Goal: Information Seeking & Learning: Learn about a topic

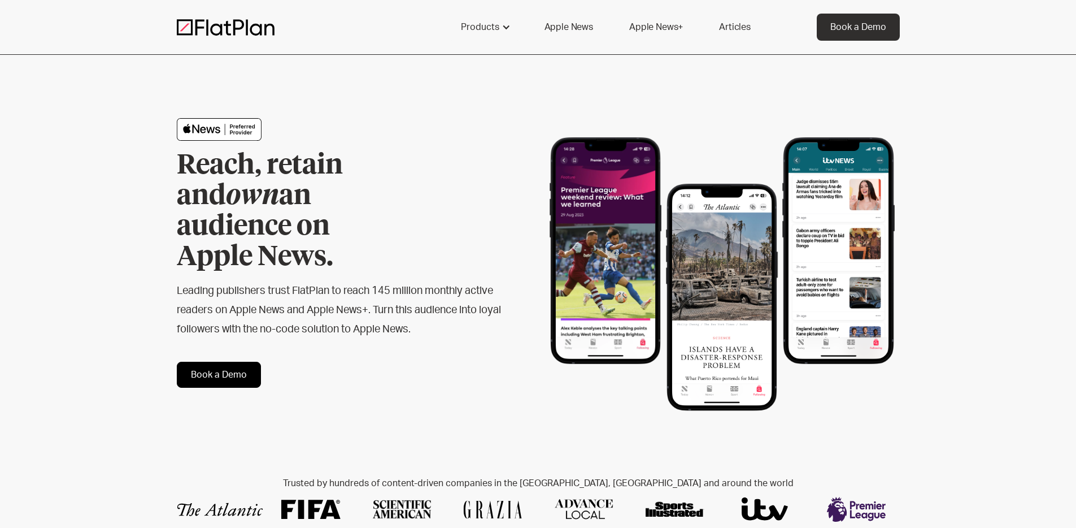
click at [297, 207] on h1 "Reach, retain and own an audience on Apple News." at bounding box center [293, 211] width 232 height 122
click at [490, 27] on div "Products" at bounding box center [480, 27] width 38 height 14
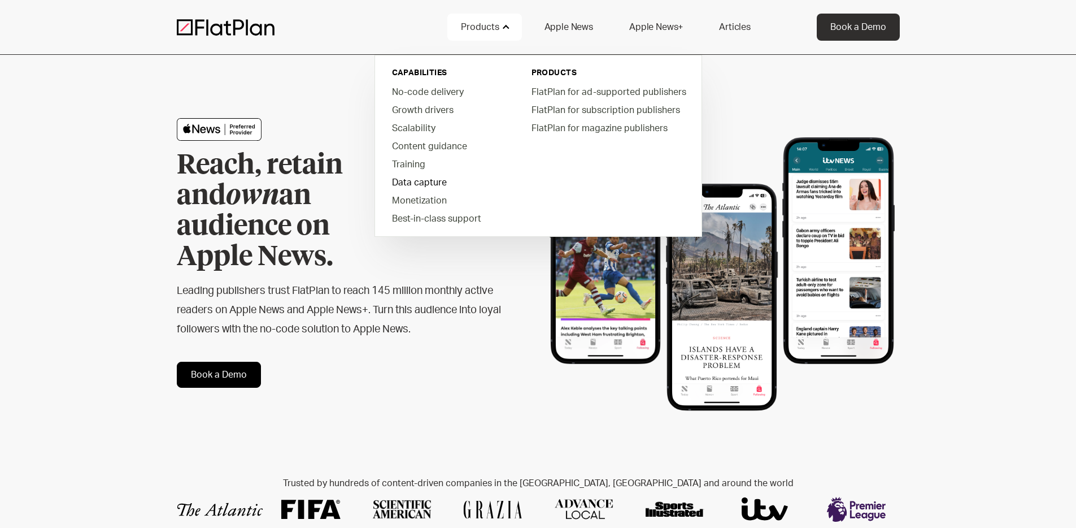
click at [416, 184] on link "Data capture" at bounding box center [447, 182] width 128 height 18
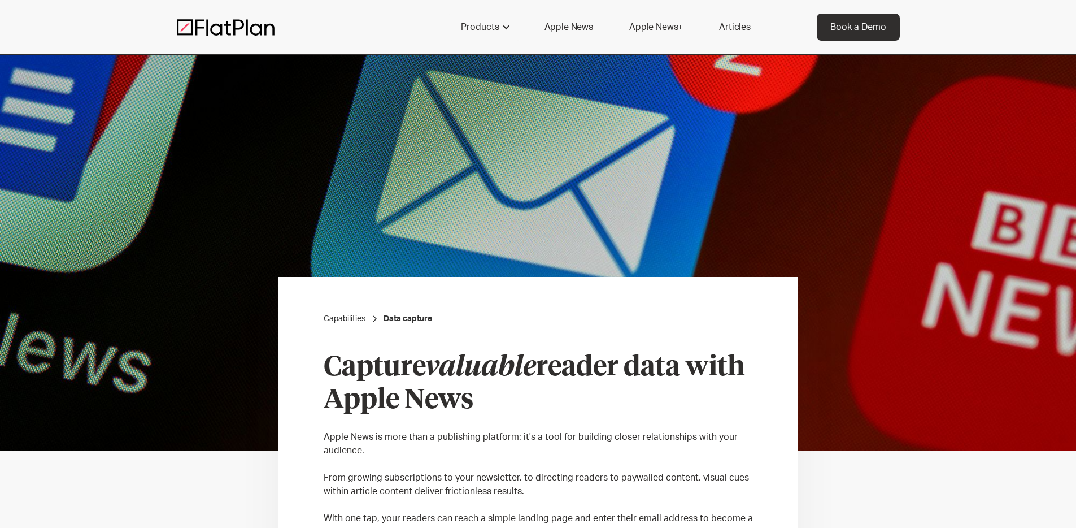
click at [264, 26] on img at bounding box center [226, 27] width 98 height 17
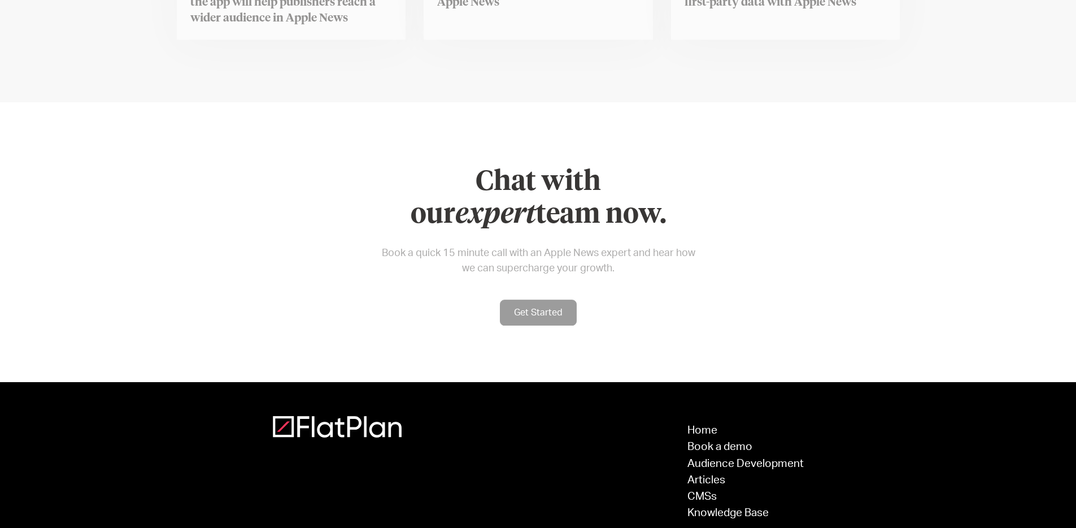
scroll to position [4517, 0]
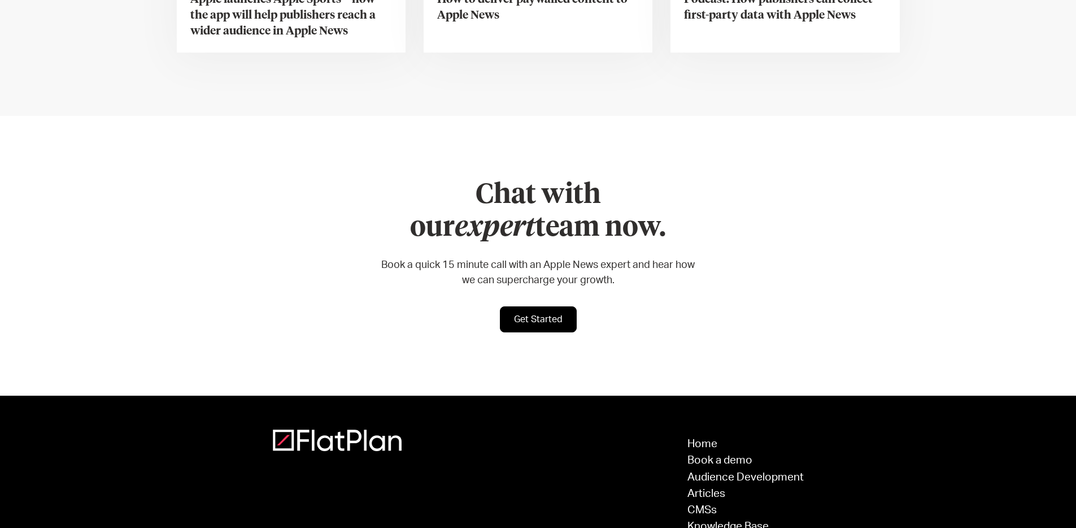
click at [729, 521] on link "Knowledge Base" at bounding box center [746, 526] width 116 height 11
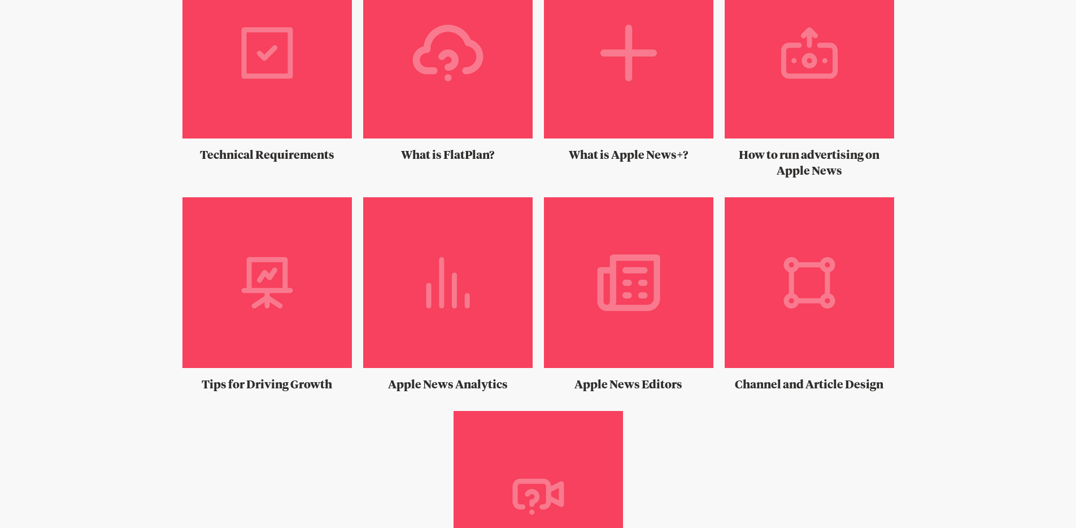
scroll to position [703, 0]
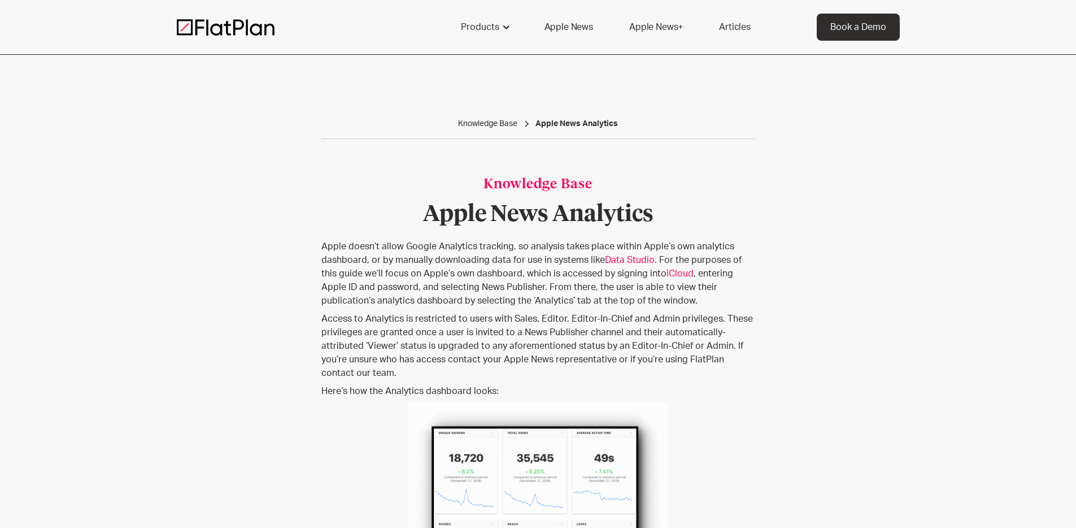
click at [409, 266] on p "Apple doesn’t allow Google Analytics tracking, so analysis takes place within A…" at bounding box center [538, 274] width 434 height 68
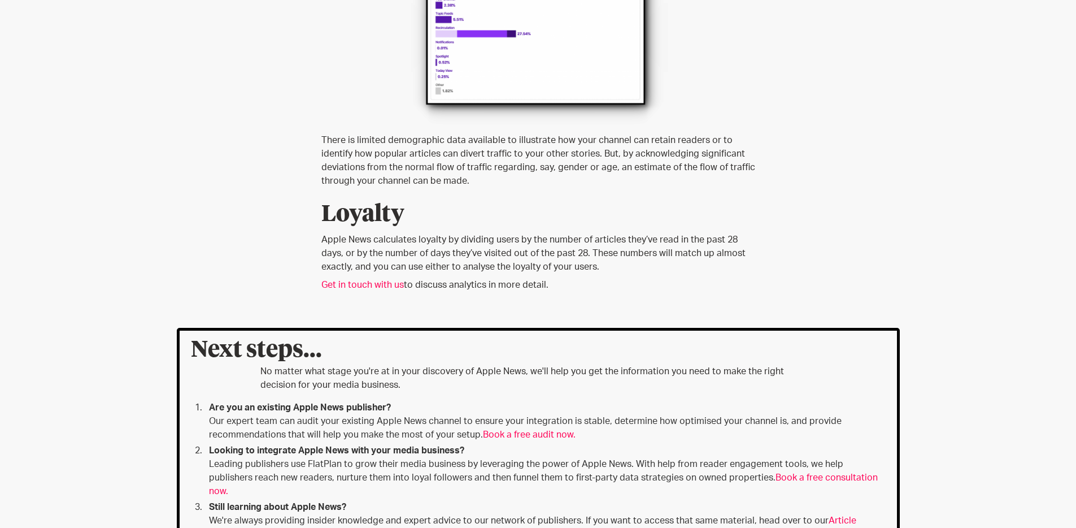
scroll to position [1547, 0]
